Goal: Task Accomplishment & Management: Manage account settings

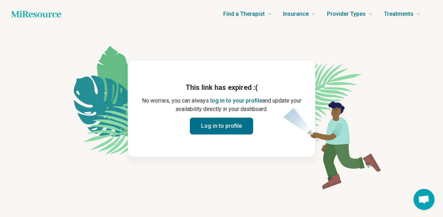
click at [232, 125] on button "Log in to profile" at bounding box center [221, 126] width 63 height 17
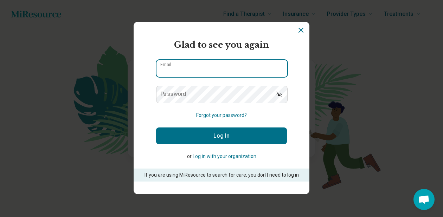
type input "**********"
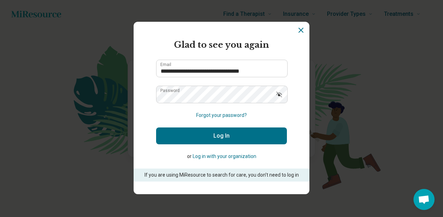
click at [210, 133] on button "Log In" at bounding box center [221, 135] width 131 height 17
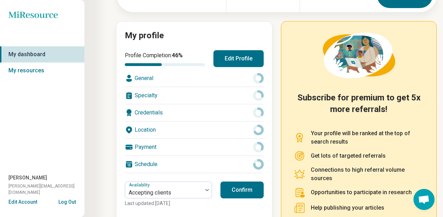
scroll to position [62, 0]
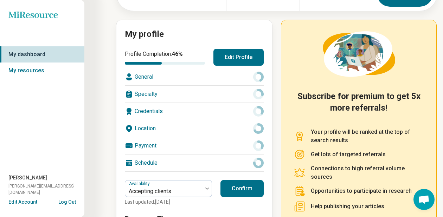
click at [189, 116] on div "Credentials" at bounding box center [194, 111] width 139 height 17
click at [259, 112] on icon at bounding box center [258, 111] width 11 height 11
click at [241, 56] on button "Edit Profile" at bounding box center [238, 57] width 50 height 17
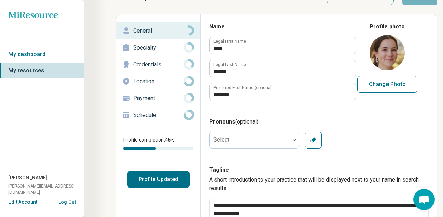
scroll to position [35, 0]
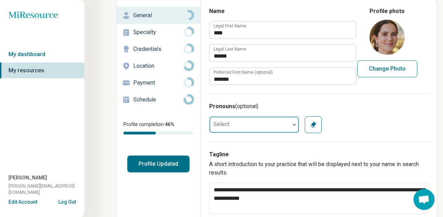
click at [273, 122] on div at bounding box center [249, 125] width 80 height 14
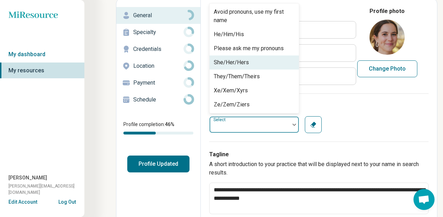
click at [259, 66] on div "She/Her/Hers" at bounding box center [253, 62] width 89 height 14
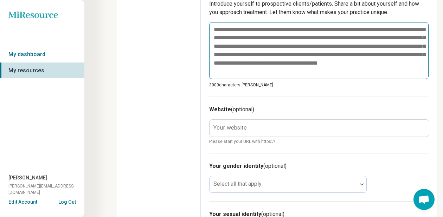
scroll to position [289, 0]
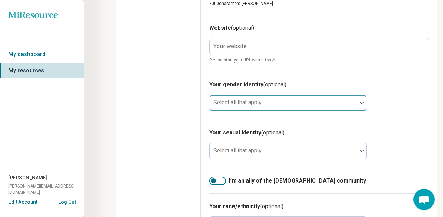
click at [238, 108] on div at bounding box center [283, 106] width 142 height 10
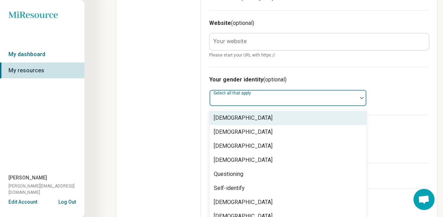
scroll to position [381, 0]
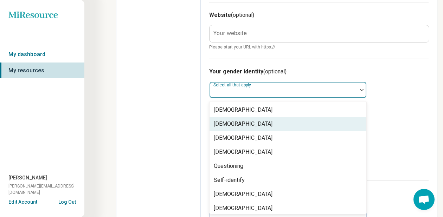
click at [237, 120] on div "Cisgender Woman" at bounding box center [243, 124] width 59 height 8
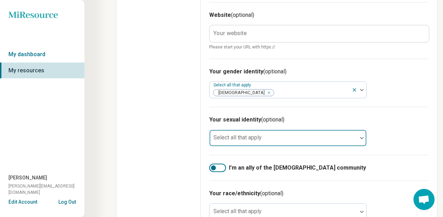
click at [221, 136] on div "Select all that apply" at bounding box center [287, 138] width 157 height 17
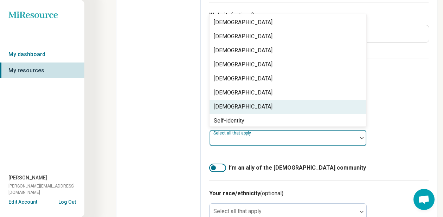
scroll to position [3, 0]
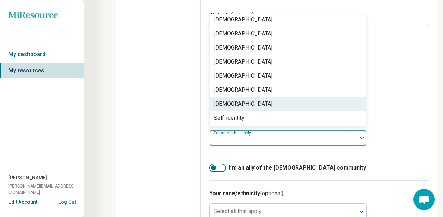
click at [234, 105] on div "Queer" at bounding box center [287, 104] width 157 height 14
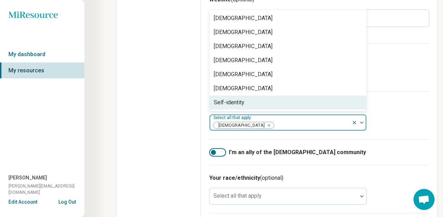
scroll to position [400, 0]
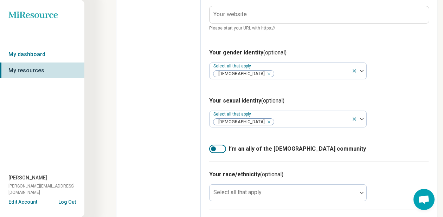
click at [216, 147] on div at bounding box center [217, 149] width 17 height 8
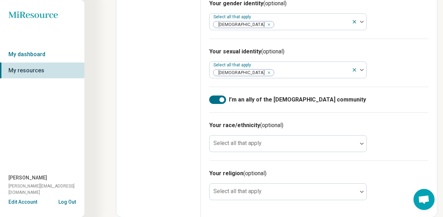
scroll to position [449, 0]
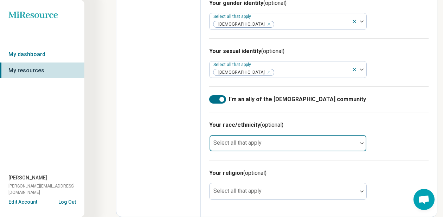
click at [218, 138] on div "Select all that apply" at bounding box center [287, 143] width 157 height 17
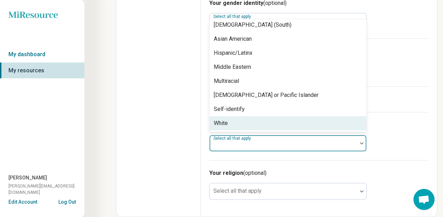
click at [234, 128] on div "White" at bounding box center [287, 123] width 157 height 14
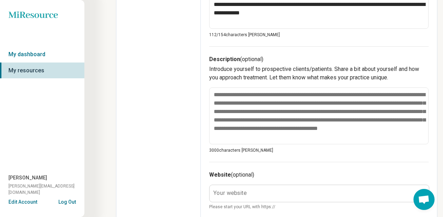
scroll to position [221, 0]
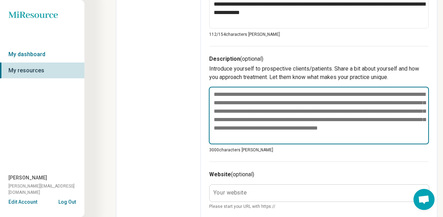
click at [222, 122] on textarea at bounding box center [319, 116] width 220 height 58
paste textarea "**********"
type textarea "*"
type textarea "**********"
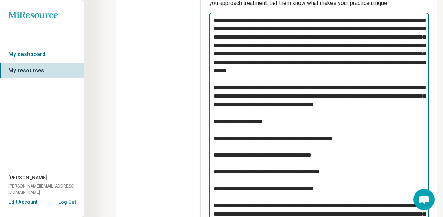
scroll to position [295, 0]
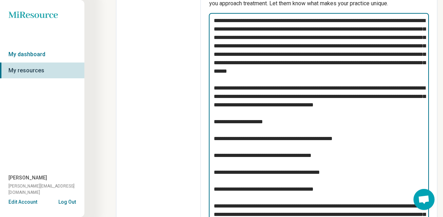
click at [368, 77] on textarea at bounding box center [319, 160] width 220 height 294
drag, startPoint x: 371, startPoint y: 78, endPoint x: 271, endPoint y: 71, distance: 99.6
click at [271, 71] on textarea at bounding box center [319, 160] width 220 height 294
type textarea "*"
type textarea "**********"
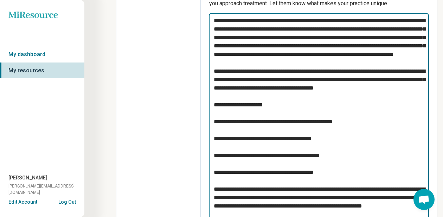
click at [251, 111] on textarea at bounding box center [319, 155] width 220 height 285
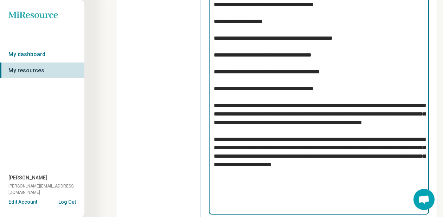
scroll to position [381, 0]
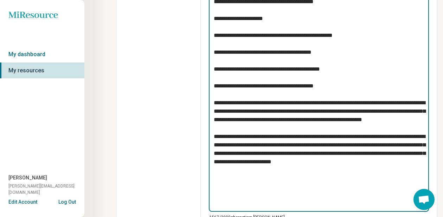
click at [214, 127] on textarea at bounding box center [319, 69] width 220 height 285
type textarea "*"
type textarea "**********"
click at [237, 206] on textarea at bounding box center [319, 69] width 220 height 285
type textarea "*"
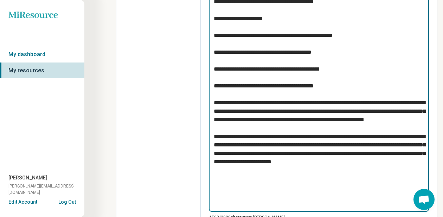
type textarea "**********"
drag, startPoint x: 215, startPoint y: 45, endPoint x: 354, endPoint y: 98, distance: 148.4
click at [354, 98] on textarea at bounding box center [319, 69] width 220 height 285
type textarea "*"
type textarea "**********"
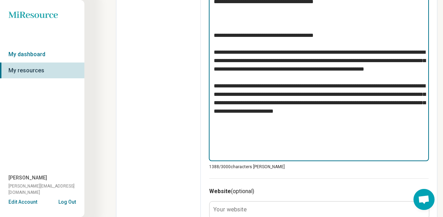
type textarea "*"
type textarea "**********"
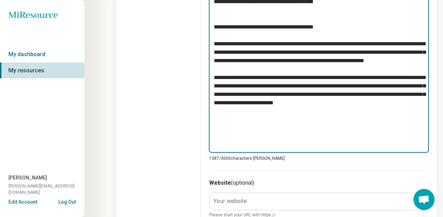
type textarea "*"
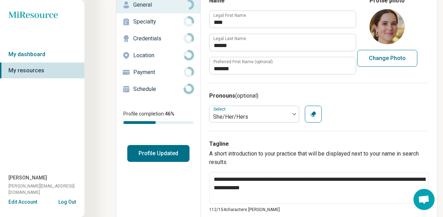
scroll to position [0, 0]
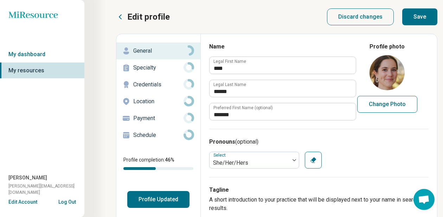
type textarea "**********"
click at [430, 12] on button "Save" at bounding box center [419, 16] width 35 height 17
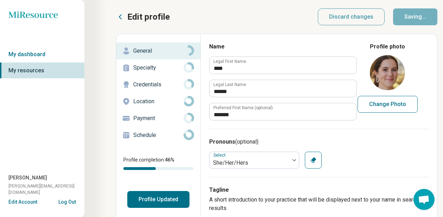
type textarea "*"
click at [166, 67] on p "Specialty" at bounding box center [158, 68] width 50 height 8
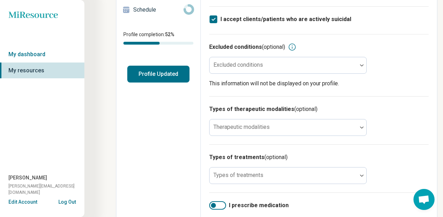
scroll to position [126, 0]
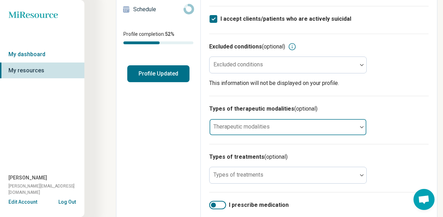
click at [270, 120] on div "Therapeutic modalities" at bounding box center [287, 127] width 157 height 17
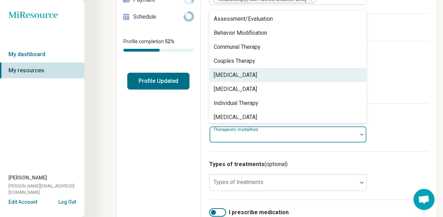
scroll to position [3, 0]
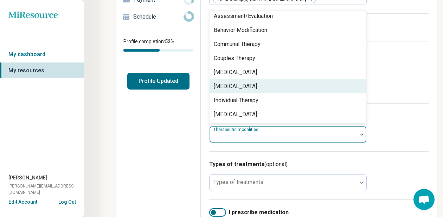
click at [250, 82] on div "Group Therapy" at bounding box center [235, 86] width 43 height 8
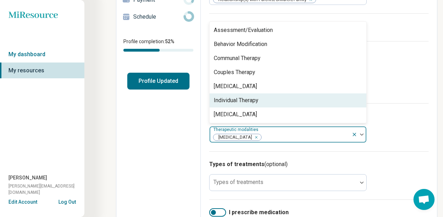
click at [249, 96] on div "Individual Therapy" at bounding box center [236, 100] width 45 height 8
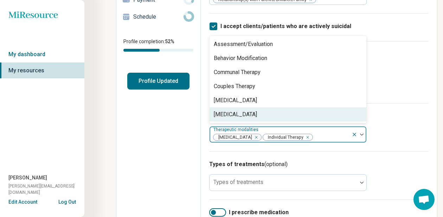
click at [391, 160] on h3 "Types of treatments (optional)" at bounding box center [318, 164] width 219 height 8
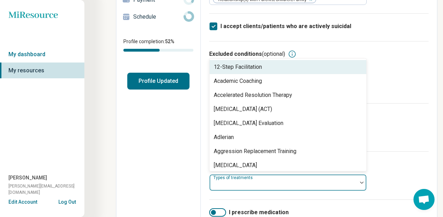
click at [324, 175] on div at bounding box center [283, 182] width 148 height 15
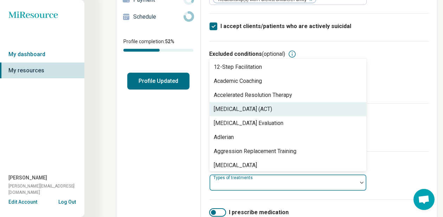
click at [272, 105] on div "Acceptance and Commitment Therapy (ACT)" at bounding box center [243, 109] width 58 height 8
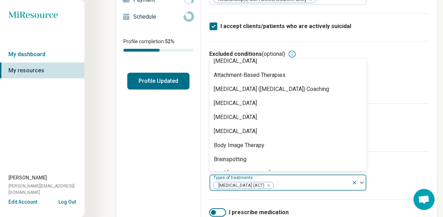
scroll to position [135, 0]
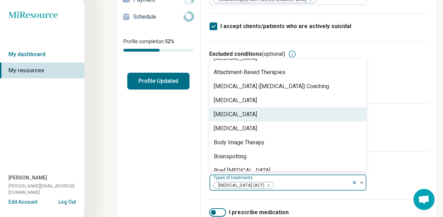
click at [267, 110] on div "[MEDICAL_DATA]" at bounding box center [287, 114] width 157 height 14
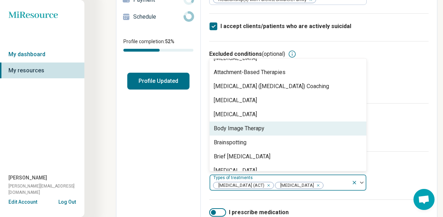
click at [263, 124] on div "Body Image Therapy" at bounding box center [239, 128] width 51 height 8
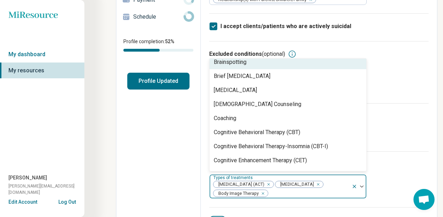
scroll to position [206, 0]
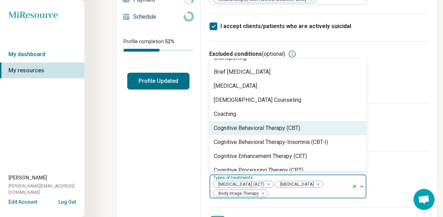
click at [263, 124] on div "Cognitive Behavioral Therapy (CBT)" at bounding box center [257, 128] width 86 height 8
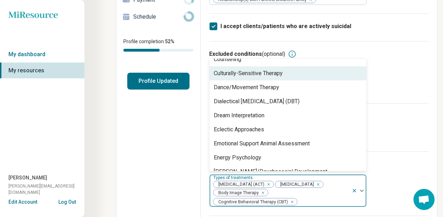
scroll to position [366, 0]
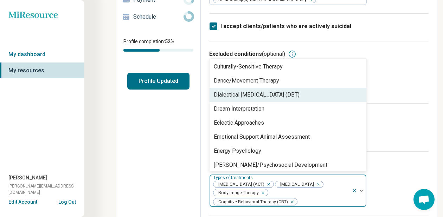
click at [263, 91] on div "Dialectical Behavior Therapy (DBT)" at bounding box center [257, 95] width 86 height 8
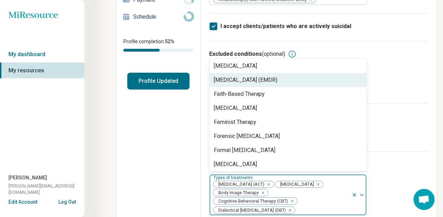
scroll to position [507, 0]
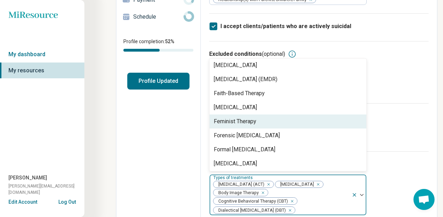
click at [261, 116] on div "Feminist Therapy" at bounding box center [287, 121] width 157 height 14
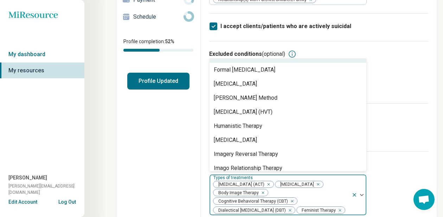
scroll to position [577, 0]
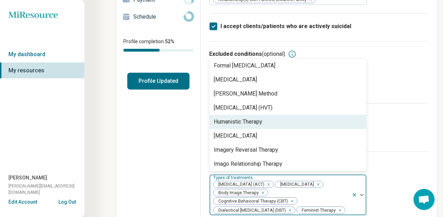
click at [261, 118] on div "Humanistic Therapy" at bounding box center [238, 122] width 48 height 8
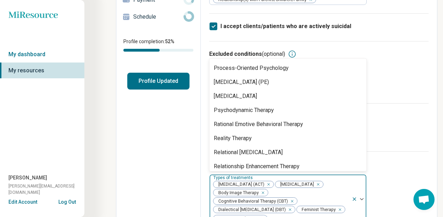
scroll to position [1035, 0]
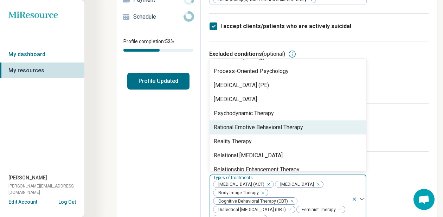
click at [252, 120] on div "Rational Emotive Behavioral Therapy" at bounding box center [287, 127] width 157 height 14
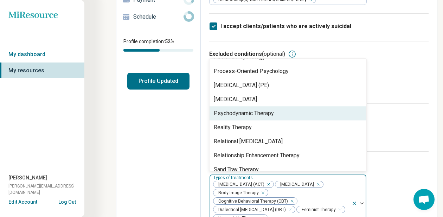
click at [252, 109] on div "Psychodynamic Therapy" at bounding box center [244, 113] width 60 height 8
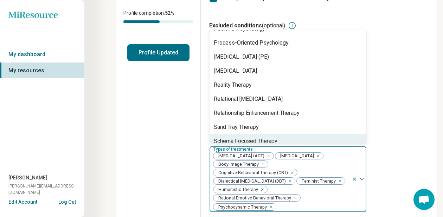
scroll to position [147, 0]
click at [293, 195] on icon "Remove [object Object]" at bounding box center [293, 197] width 5 height 5
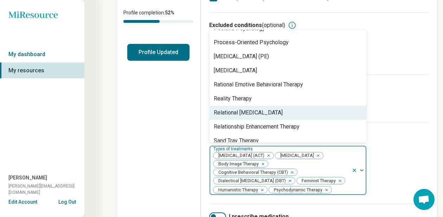
click at [168, 139] on div "Edit profile General Specialty Credentials Location Payment Schedule Profile co…" at bounding box center [158, 138] width 84 height 503
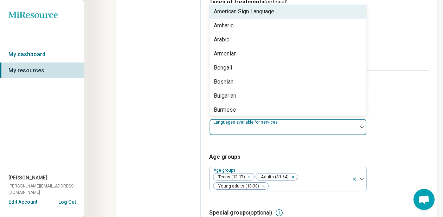
click at [225, 120] on label "Languages available for services" at bounding box center [246, 122] width 66 height 5
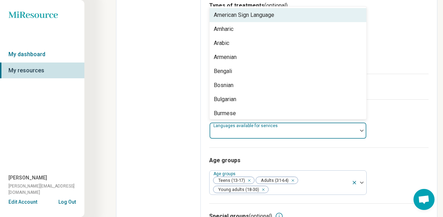
scroll to position [274, 0]
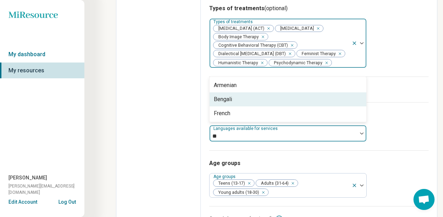
type input "*"
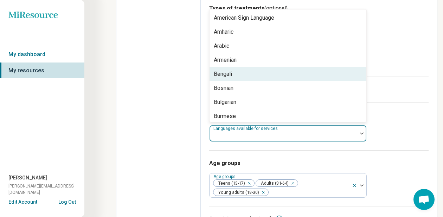
click at [230, 131] on div at bounding box center [283, 136] width 142 height 10
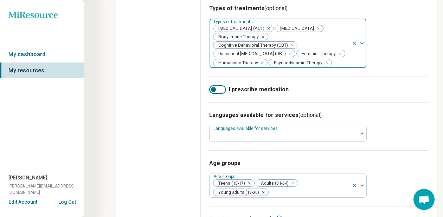
click at [204, 133] on div "Areas of expertise Areas of expertise Binge-Eating Disorder Bulimia Nervosa Bod…" at bounding box center [319, 11] width 236 height 503
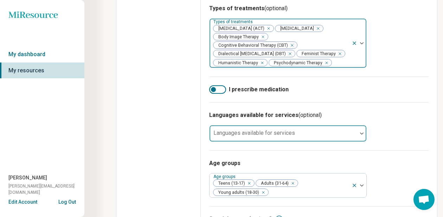
click at [213, 132] on input "text" at bounding box center [212, 136] width 1 height 8
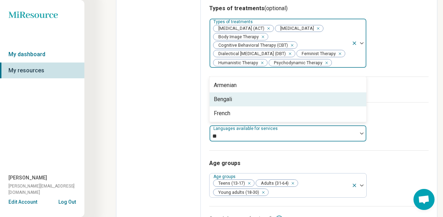
type input "*"
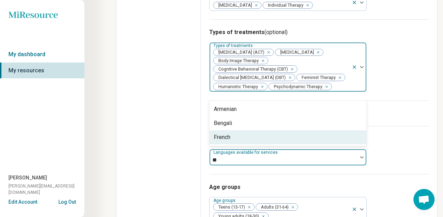
scroll to position [248, 0]
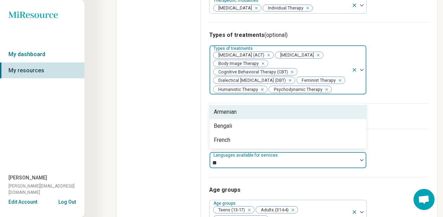
type input "*"
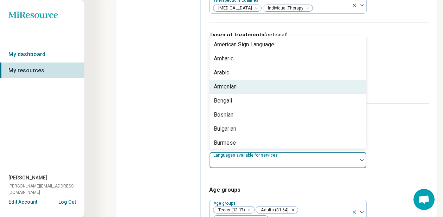
click at [152, 143] on div "Edit profile General Specialty Credentials Location Payment Schedule Profile co…" at bounding box center [158, 37] width 84 height 503
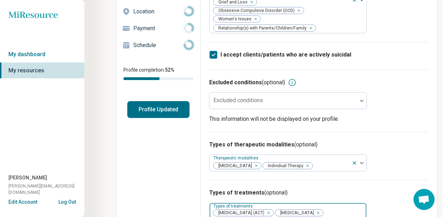
scroll to position [0, 0]
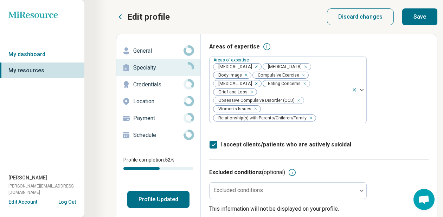
click at [413, 15] on button "Save" at bounding box center [419, 16] width 35 height 17
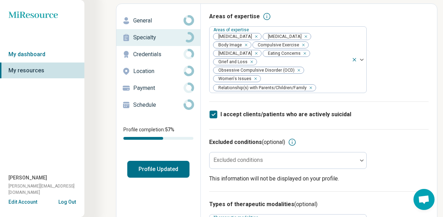
scroll to position [7, 0]
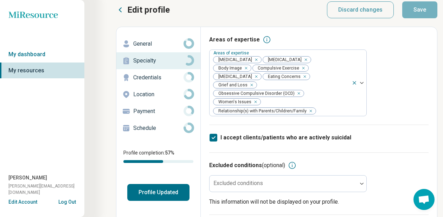
click at [165, 78] on p "Credentials" at bounding box center [158, 77] width 50 height 8
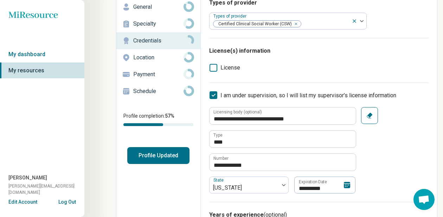
scroll to position [44, 0]
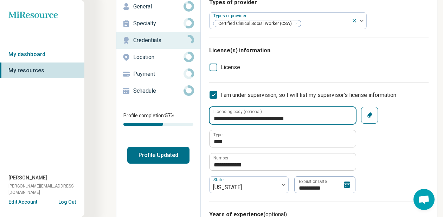
click at [236, 121] on input "**********" at bounding box center [282, 115] width 146 height 17
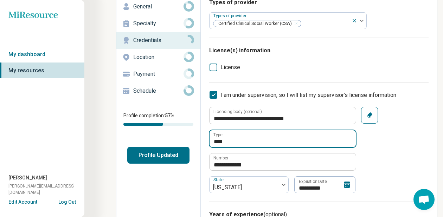
click at [239, 140] on input "****" at bounding box center [282, 138] width 146 height 17
type textarea "*"
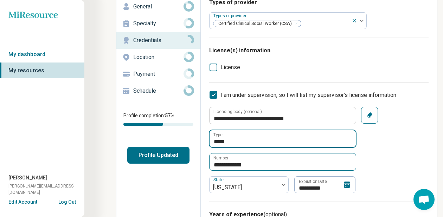
type input "****"
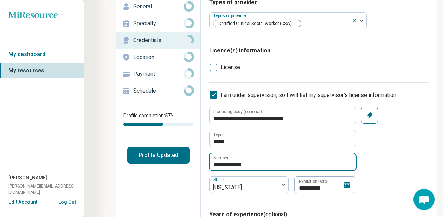
click at [250, 161] on input "**********" at bounding box center [282, 161] width 146 height 17
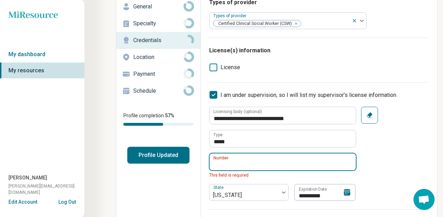
paste input "**********"
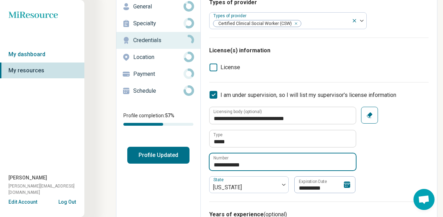
type input "**********"
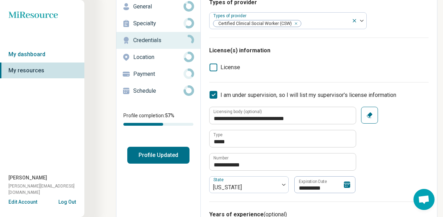
click at [380, 178] on div "**********" at bounding box center [318, 150] width 219 height 86
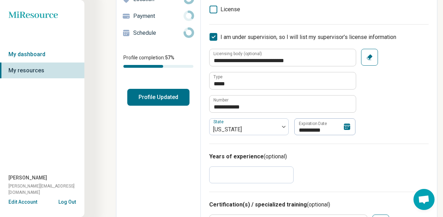
scroll to position [102, 0]
click at [347, 126] on icon at bounding box center [346, 127] width 6 height 6
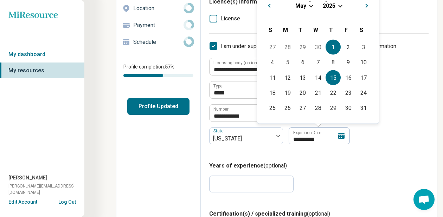
scroll to position [92, 0]
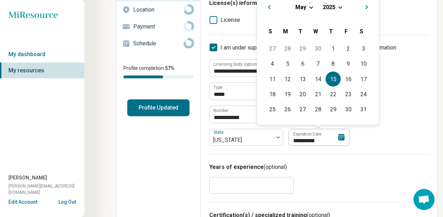
click at [338, 9] on div "May 2025" at bounding box center [317, 6] width 111 height 7
click at [337, 8] on div "May 2025" at bounding box center [317, 6] width 111 height 7
click at [332, 7] on span "2025" at bounding box center [328, 7] width 13 height 7
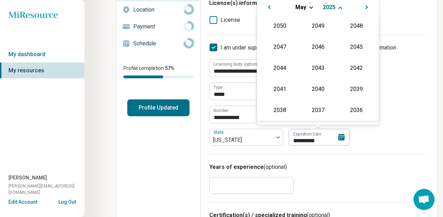
scroll to position [127, 0]
click at [352, 44] on div "2027" at bounding box center [356, 46] width 34 height 13
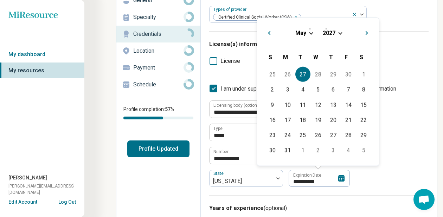
scroll to position [49, 0]
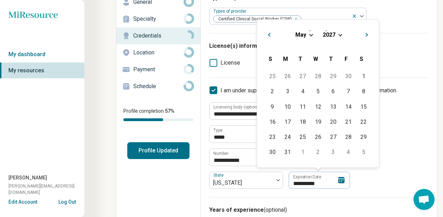
click at [302, 36] on span "May" at bounding box center [300, 34] width 11 height 7
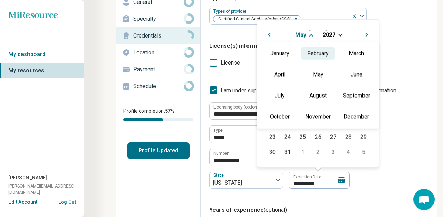
click at [322, 54] on div "February" at bounding box center [318, 53] width 34 height 13
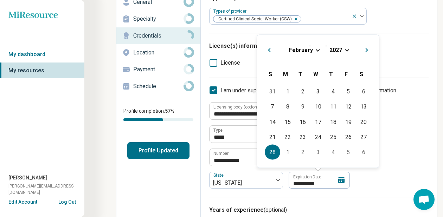
click at [275, 154] on div "28" at bounding box center [271, 152] width 15 height 15
type input "**********"
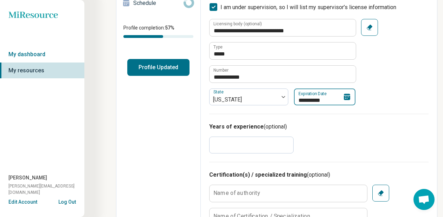
scroll to position [133, 0]
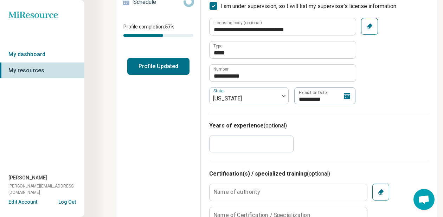
click at [249, 146] on input "*" at bounding box center [251, 144] width 84 height 17
type input "*"
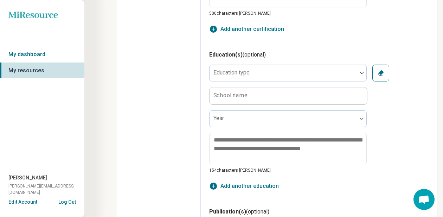
scroll to position [389, 0]
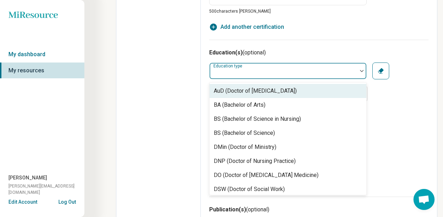
click at [221, 67] on label "Education type" at bounding box center [228, 66] width 30 height 5
click at [178, 94] on div "Edit profile General Specialty Credentials Location Payment Schedule Profile co…" at bounding box center [158, 27] width 84 height 765
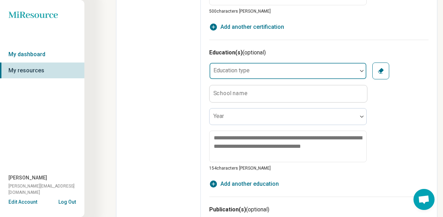
click at [217, 66] on div "Education type" at bounding box center [287, 71] width 157 height 17
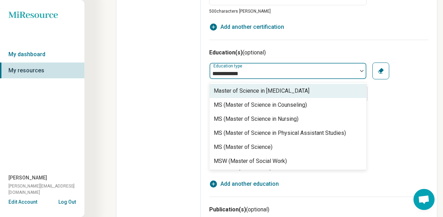
type input "**********"
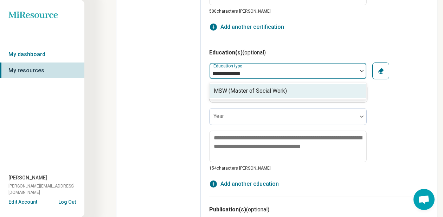
click at [247, 93] on div "MSW (Master of Social Work)" at bounding box center [250, 91] width 73 height 8
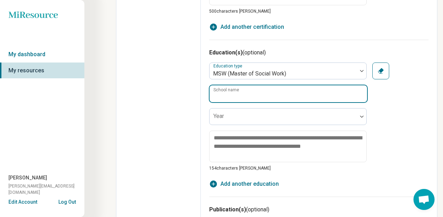
click at [240, 97] on input "School name" at bounding box center [287, 93] width 157 height 17
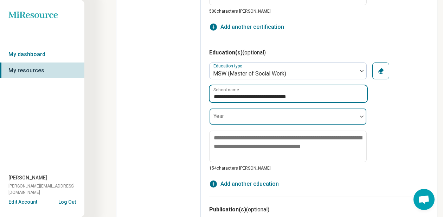
type input "**********"
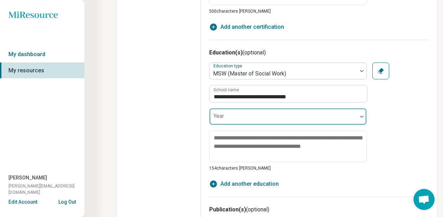
click at [218, 117] on div "Year" at bounding box center [287, 116] width 157 height 17
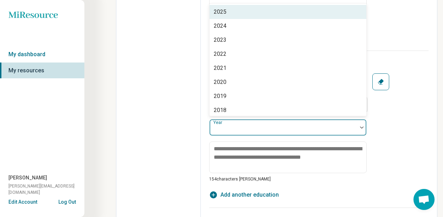
scroll to position [379, 0]
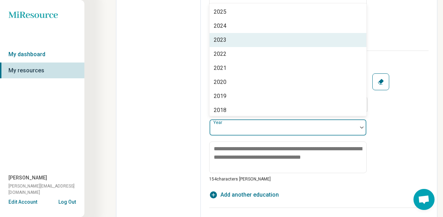
click at [224, 44] on div "2023" at bounding box center [287, 40] width 157 height 14
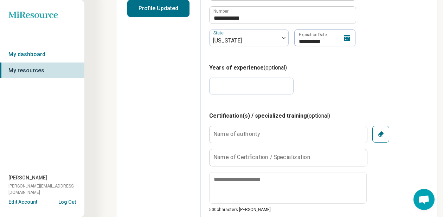
scroll to position [0, 0]
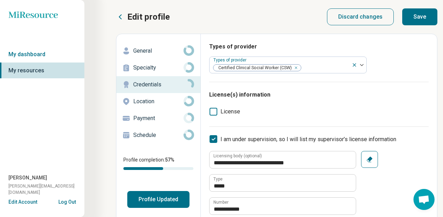
click at [413, 17] on button "Save" at bounding box center [419, 16] width 35 height 17
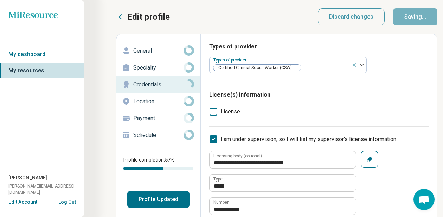
type textarea "*"
click at [159, 117] on p "Payment" at bounding box center [158, 118] width 50 height 8
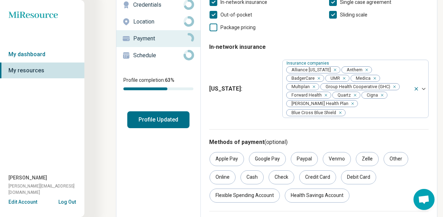
scroll to position [132, 0]
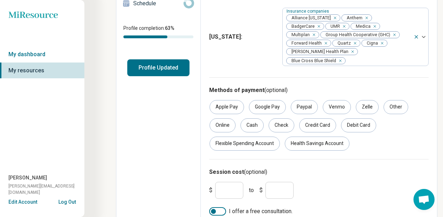
click at [222, 183] on input "*" at bounding box center [229, 190] width 28 height 17
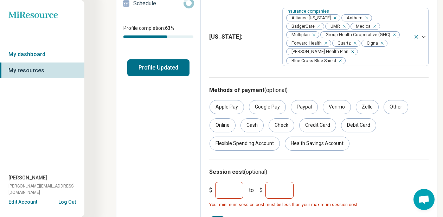
type input "***"
click at [275, 182] on input "*" at bounding box center [279, 190] width 28 height 17
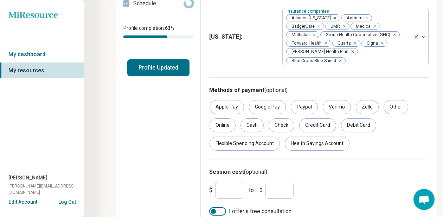
type input "***"
click at [325, 180] on div "$ *** to $ ***" at bounding box center [318, 190] width 225 height 22
click at [263, 207] on label "I offer a free consultation." at bounding box center [318, 211] width 219 height 8
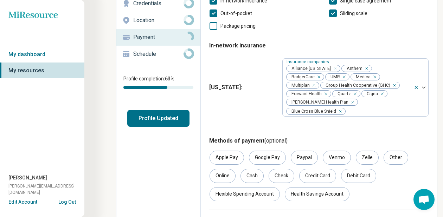
scroll to position [0, 0]
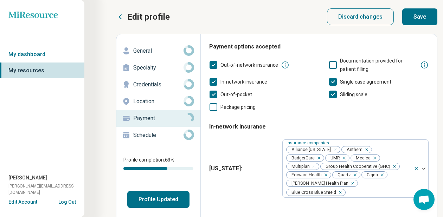
click at [418, 19] on button "Save" at bounding box center [419, 16] width 35 height 17
click at [144, 136] on p "Schedule" at bounding box center [158, 135] width 50 height 8
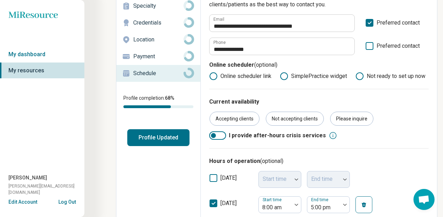
scroll to position [65, 0]
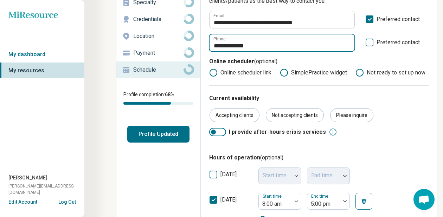
click at [265, 44] on input "**********" at bounding box center [281, 42] width 145 height 17
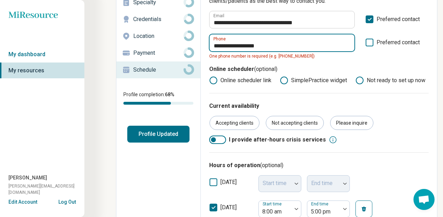
click at [253, 47] on input "**********" at bounding box center [281, 42] width 145 height 17
type input "**********"
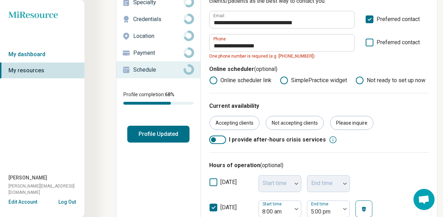
click at [326, 65] on p "Online scheduler (optional)" at bounding box center [318, 70] width 219 height 11
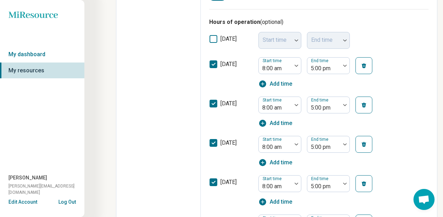
scroll to position [0, 0]
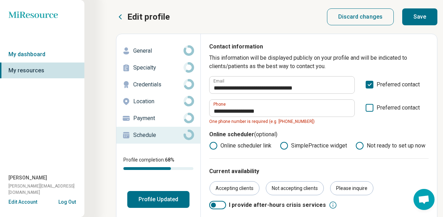
click at [424, 20] on button "Save" at bounding box center [419, 16] width 35 height 17
click at [157, 202] on button "Profile Updated" at bounding box center [158, 199] width 62 height 17
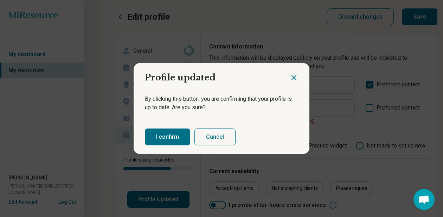
click at [165, 136] on button "I confirm" at bounding box center [167, 137] width 45 height 17
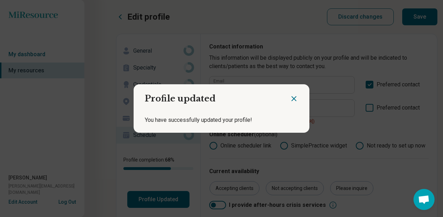
click at [295, 104] on div at bounding box center [299, 95] width 20 height 23
click at [295, 101] on icon "Close dialog" at bounding box center [293, 98] width 8 height 8
